Goal: Transaction & Acquisition: Purchase product/service

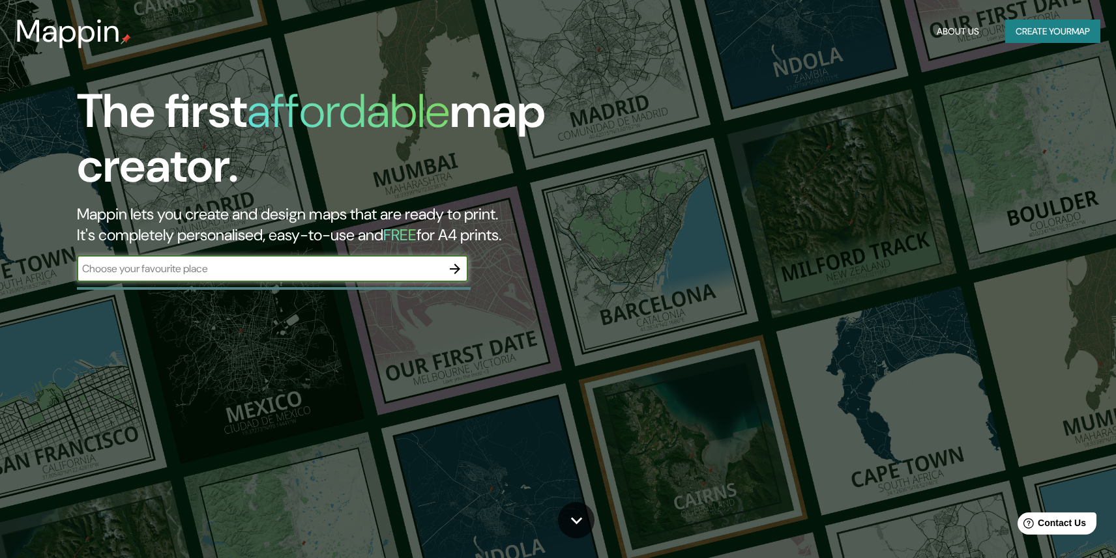
click at [381, 270] on input "text" at bounding box center [259, 268] width 365 height 15
click at [371, 266] on input "text" at bounding box center [259, 268] width 365 height 15
type input "[ { "elementType": "geometry", "stylers": [ { "color": "#f5f5f5" } ] }, { "elem…"
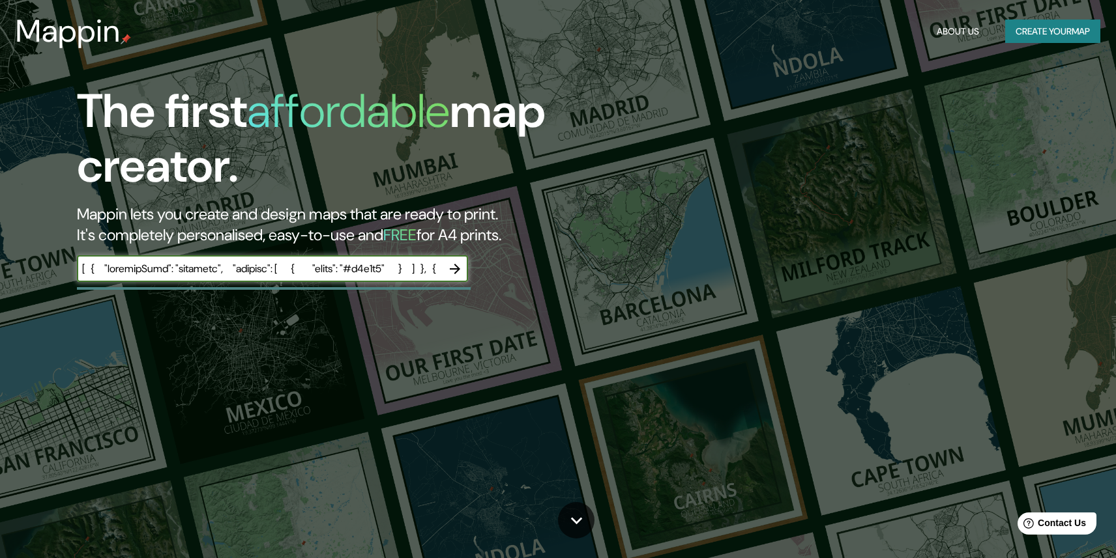
click at [1030, 31] on button "Create your map" at bounding box center [1052, 32] width 95 height 24
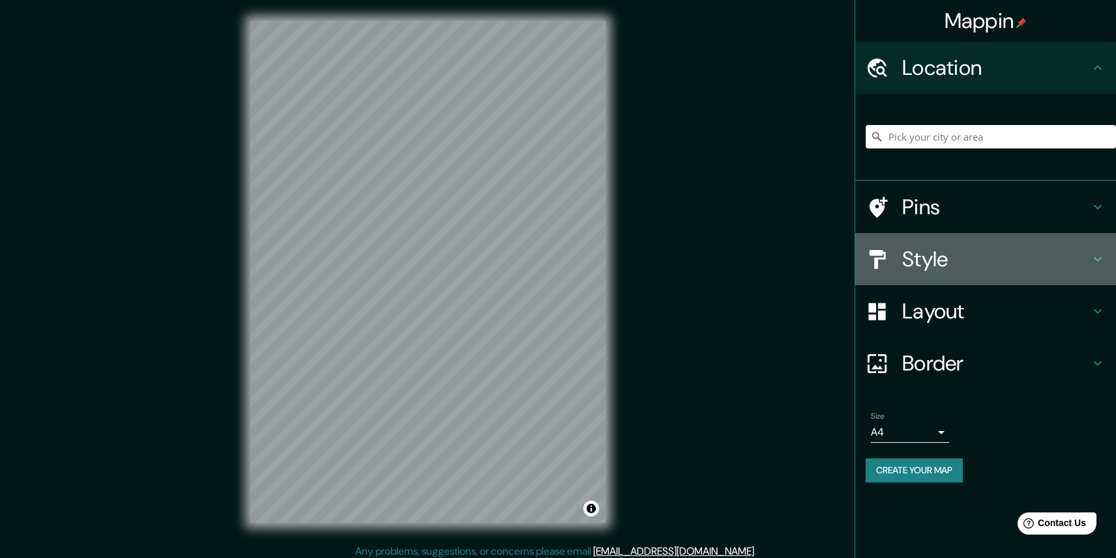
click at [959, 267] on h4 "Style" at bounding box center [996, 259] width 188 height 26
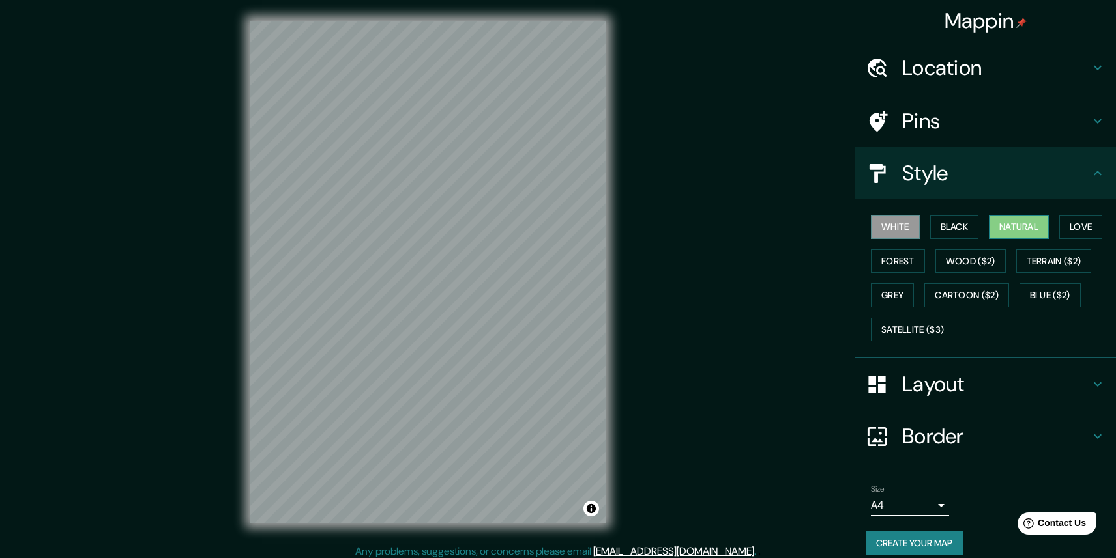
click at [1036, 227] on button "Natural" at bounding box center [1019, 227] width 60 height 24
click at [1092, 229] on button "Love" at bounding box center [1080, 227] width 43 height 24
click at [908, 259] on button "Forest" at bounding box center [898, 262] width 54 height 24
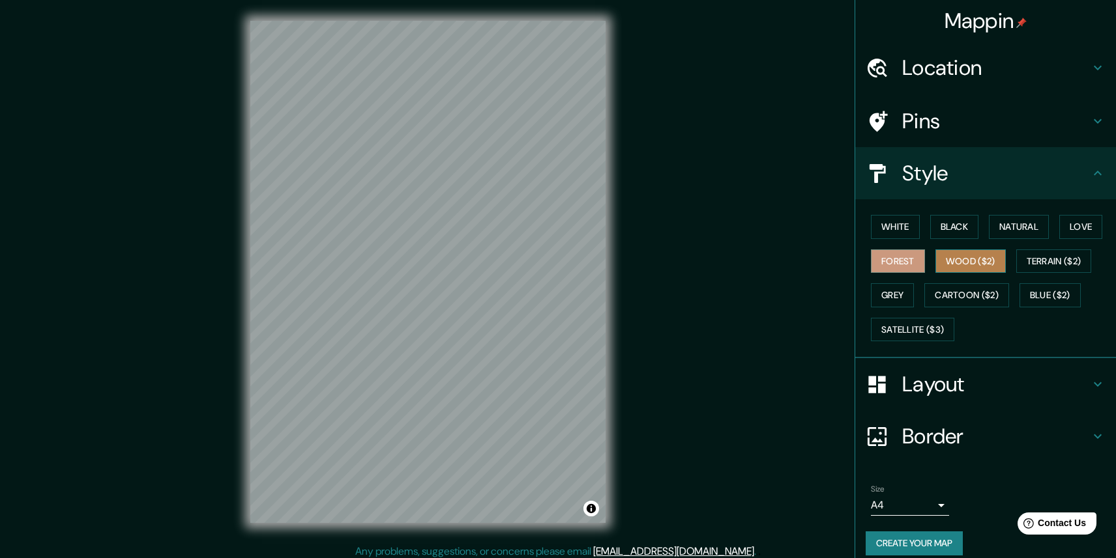
click at [968, 265] on button "Wood ($2)" at bounding box center [970, 262] width 70 height 24
click at [1047, 258] on button "Terrain ($2)" at bounding box center [1054, 262] width 76 height 24
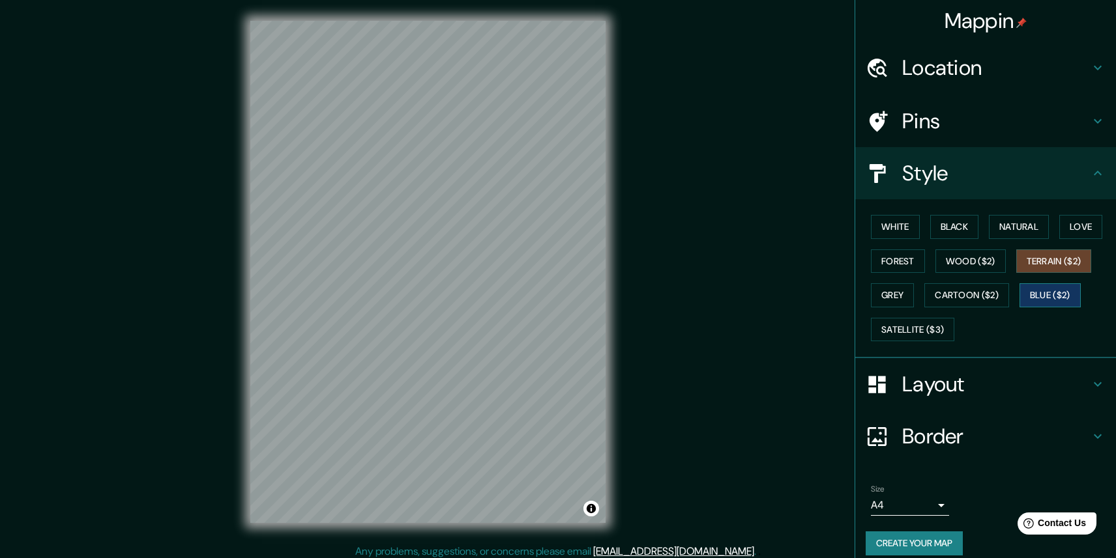
click at [1046, 290] on button "Blue ($2)" at bounding box center [1049, 295] width 61 height 24
click at [890, 297] on button "Grey" at bounding box center [892, 295] width 43 height 24
click at [912, 344] on div "White Black Natural Love Forest Wood ($2) Terrain ($2) Grey Cartoon ($2) Blue (…" at bounding box center [990, 278] width 250 height 137
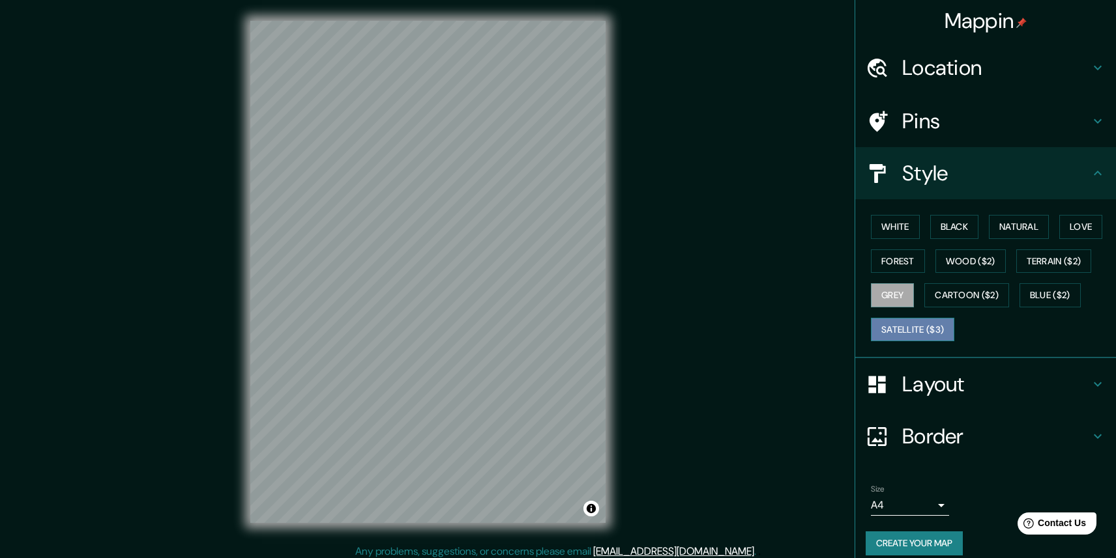
click at [914, 323] on button "Satellite ($3)" at bounding box center [912, 330] width 83 height 24
click at [893, 297] on button "Grey" at bounding box center [892, 295] width 43 height 24
click at [1083, 227] on button "Love" at bounding box center [1080, 227] width 43 height 24
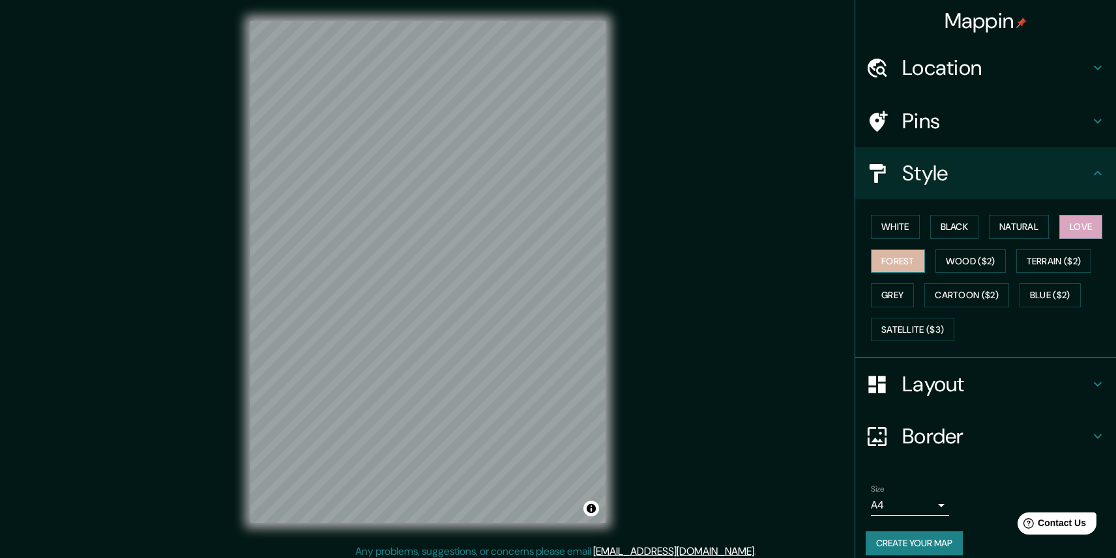
click at [900, 259] on button "Forest" at bounding box center [898, 262] width 54 height 24
click at [957, 266] on button "Wood ($2)" at bounding box center [970, 262] width 70 height 24
click at [888, 260] on button "Forest" at bounding box center [898, 262] width 54 height 24
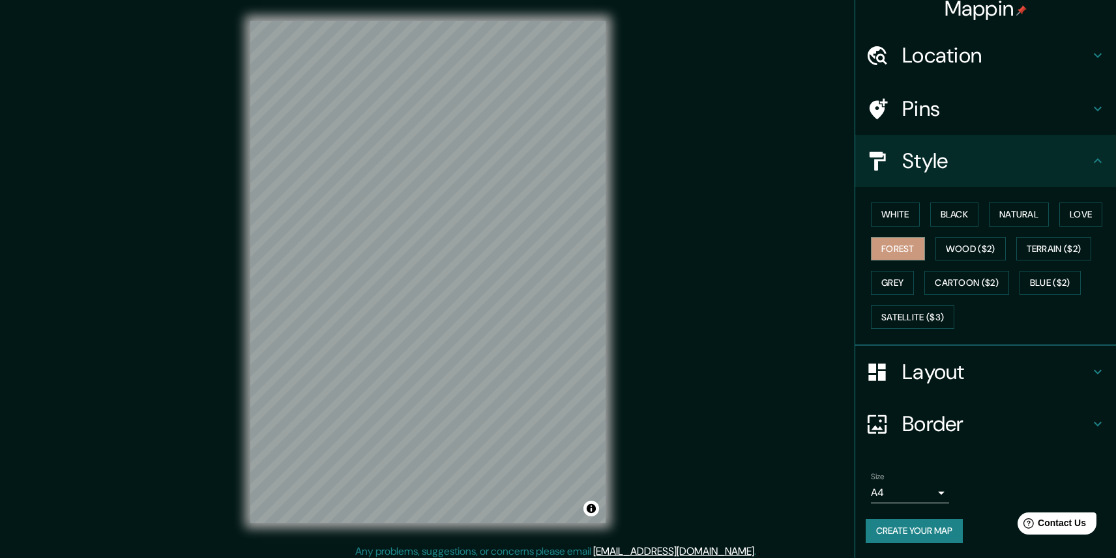
click at [914, 366] on h4 "Layout" at bounding box center [996, 372] width 188 height 26
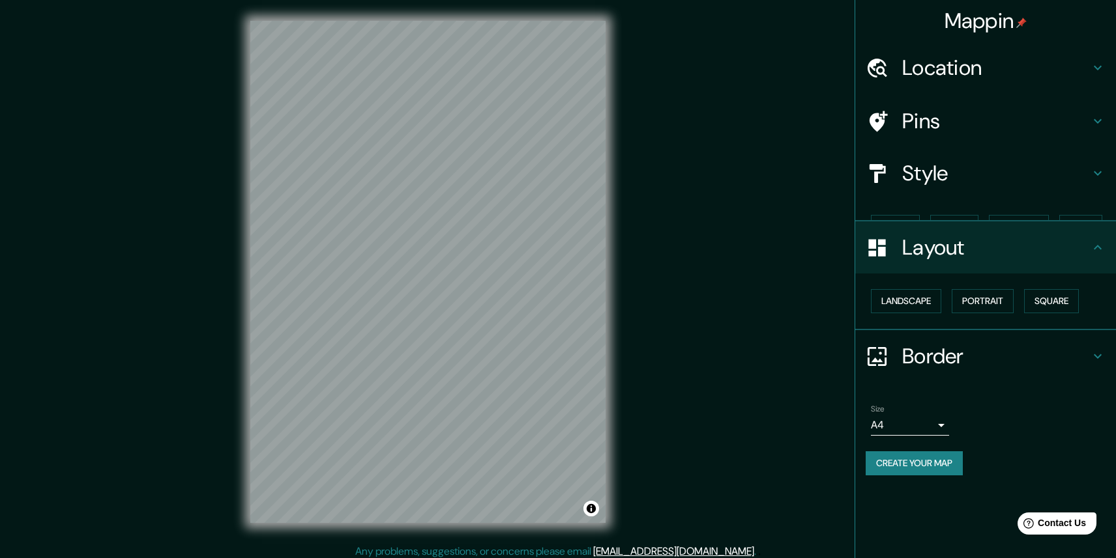
scroll to position [0, 0]
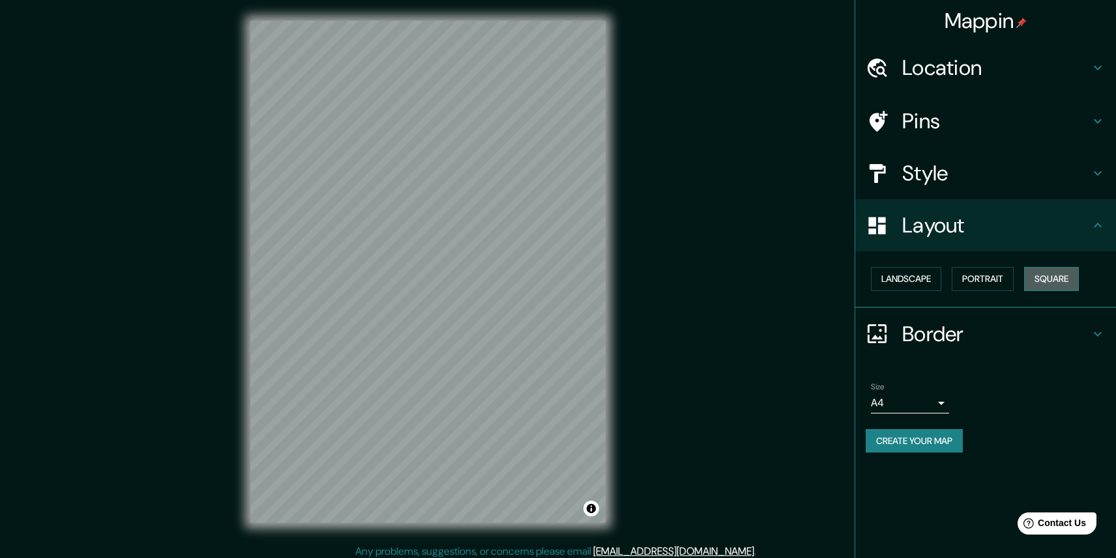
click at [1054, 279] on button "Square" at bounding box center [1051, 279] width 55 height 24
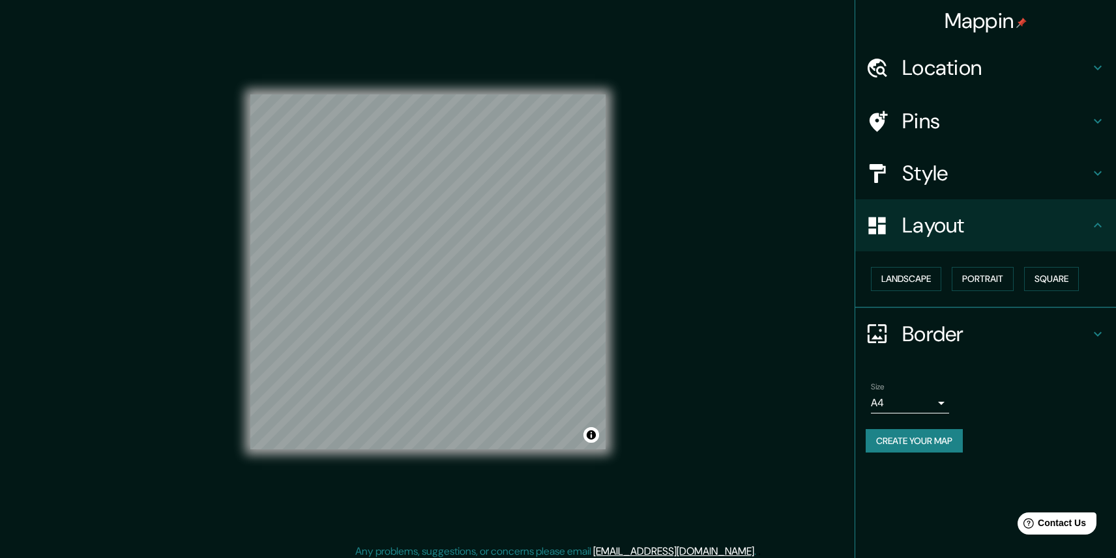
click at [928, 332] on h4 "Border" at bounding box center [996, 334] width 188 height 26
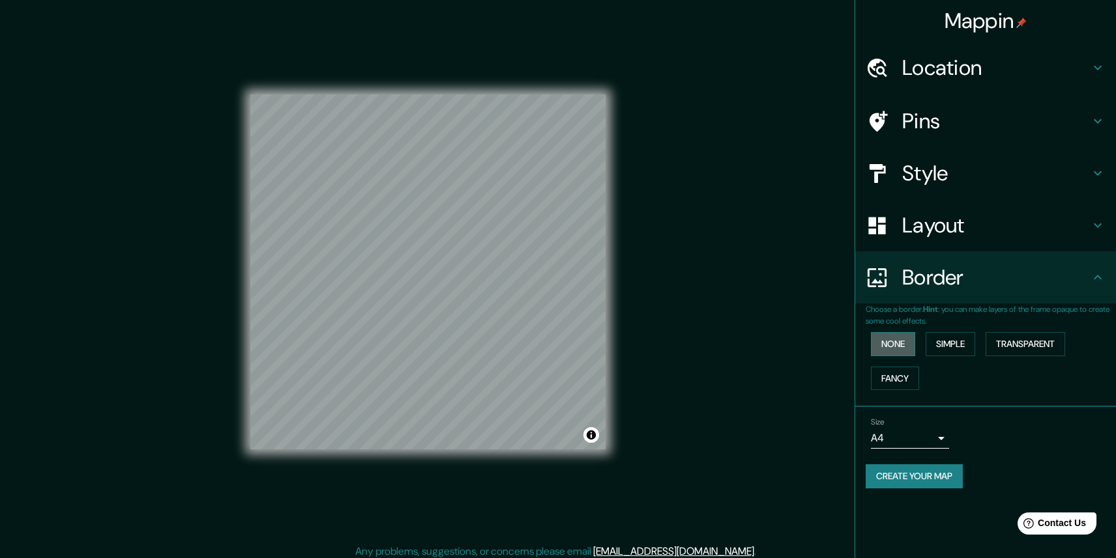
click at [904, 343] on button "None" at bounding box center [893, 344] width 44 height 24
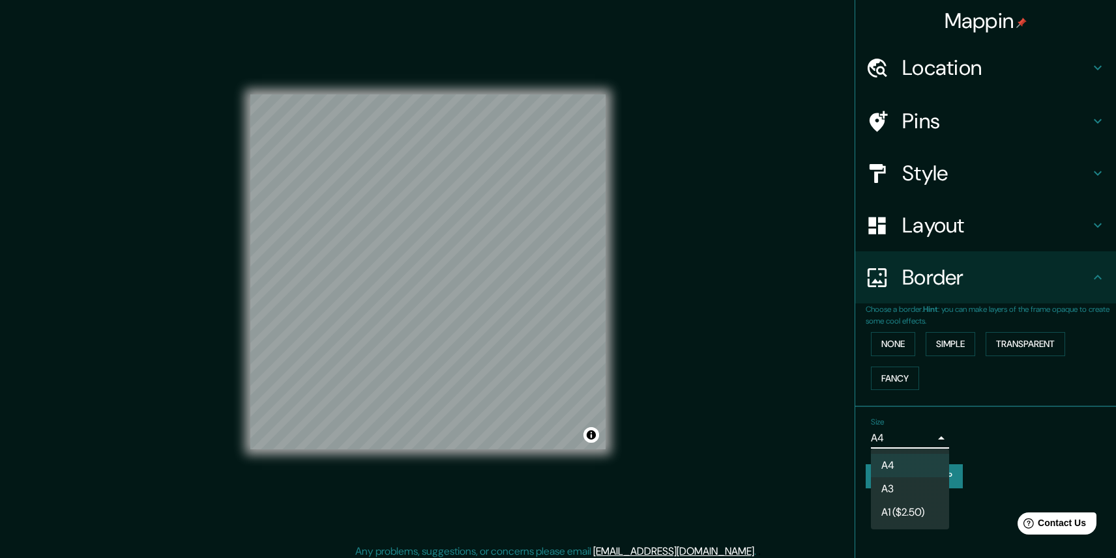
click at [918, 440] on body "Mappin Location Pins Style Layout Border Choose a border. Hint : you can make l…" at bounding box center [558, 279] width 1116 height 558
click at [892, 489] on li "A3" at bounding box center [910, 489] width 78 height 23
type input "a4"
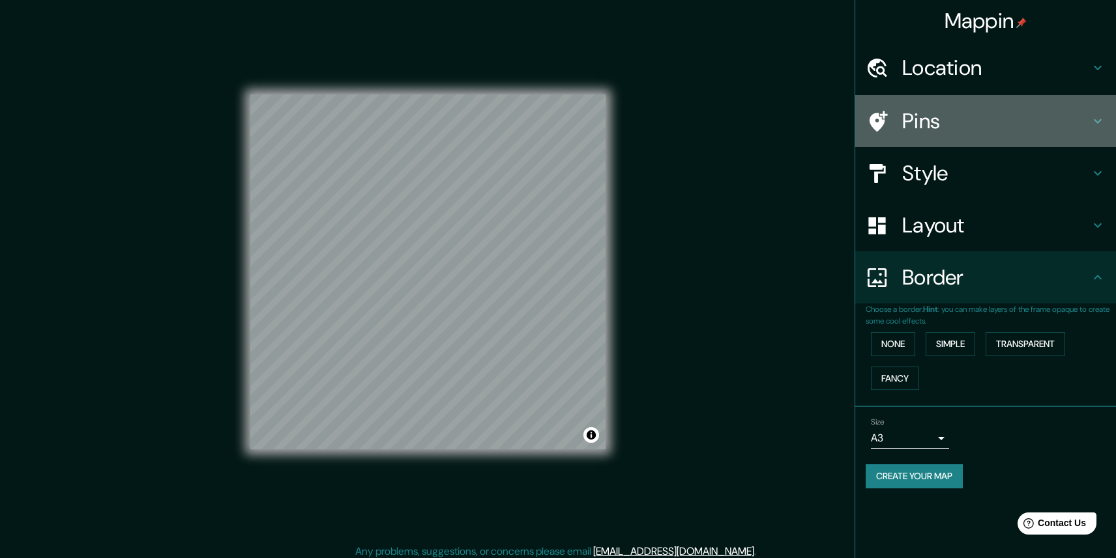
click at [931, 124] on h4 "Pins" at bounding box center [996, 121] width 188 height 26
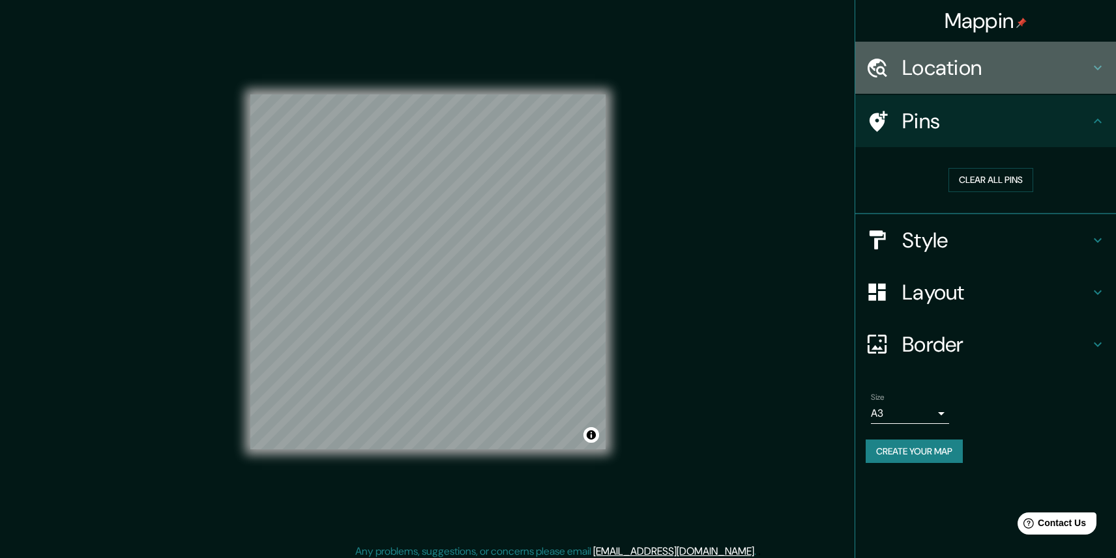
click at [934, 74] on h4 "Location" at bounding box center [996, 68] width 188 height 26
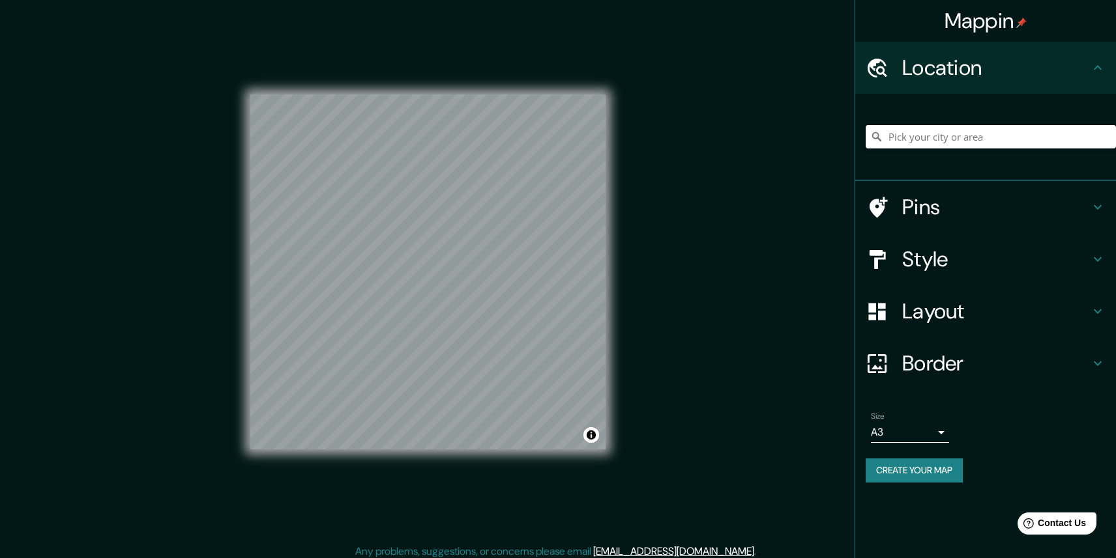
click at [927, 143] on input "Pick your city or area" at bounding box center [990, 136] width 250 height 23
click at [927, 143] on input "Morgenstond, [GEOGRAPHIC_DATA], [GEOGRAPHIC_DATA], [GEOGRAPHIC_DATA]" at bounding box center [990, 136] width 250 height 23
type input "Morges, [GEOGRAPHIC_DATA], [GEOGRAPHIC_DATA]"
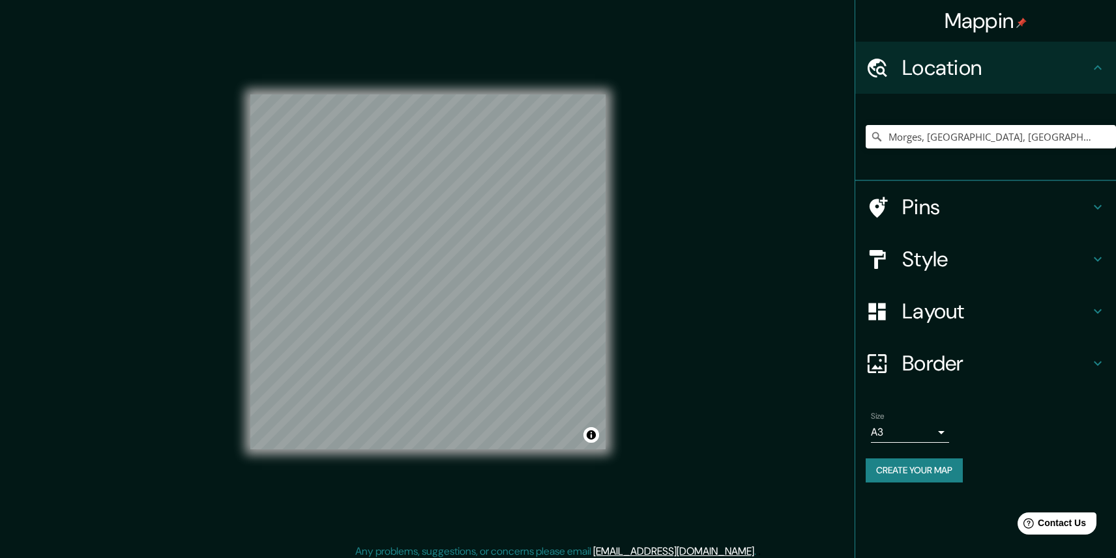
click at [916, 520] on div "Mappin Location [GEOGRAPHIC_DATA], [GEOGRAPHIC_DATA], [GEOGRAPHIC_DATA] Morges …" at bounding box center [984, 279] width 261 height 558
click at [895, 469] on button "Create your map" at bounding box center [913, 471] width 97 height 24
click at [1071, 79] on h4 "Location" at bounding box center [996, 68] width 188 height 26
